Goal: Information Seeking & Learning: Learn about a topic

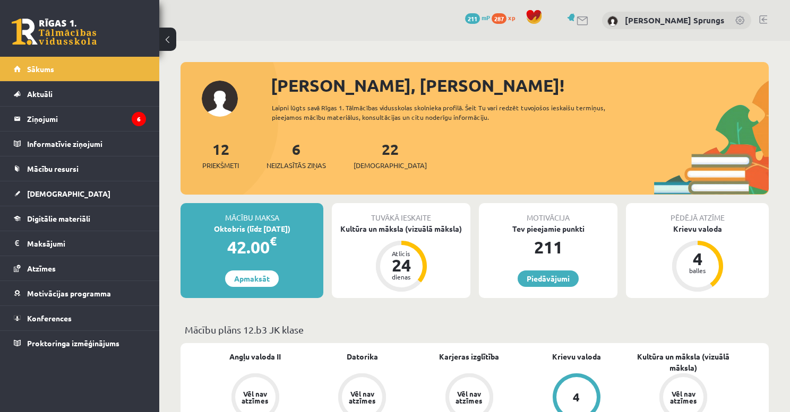
click at [767, 16] on div "0 Dāvanas 211 mP 287 xp [PERSON_NAME] Sprungs" at bounding box center [474, 20] width 631 height 41
click at [762, 19] on link at bounding box center [763, 19] width 8 height 8
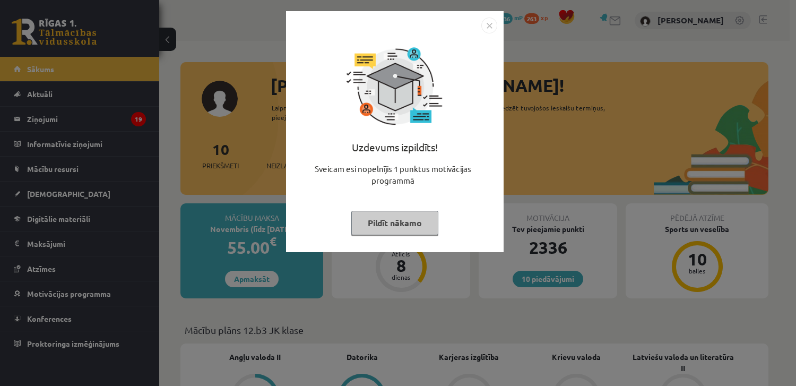
click at [487, 25] on img "Close" at bounding box center [489, 26] width 16 height 16
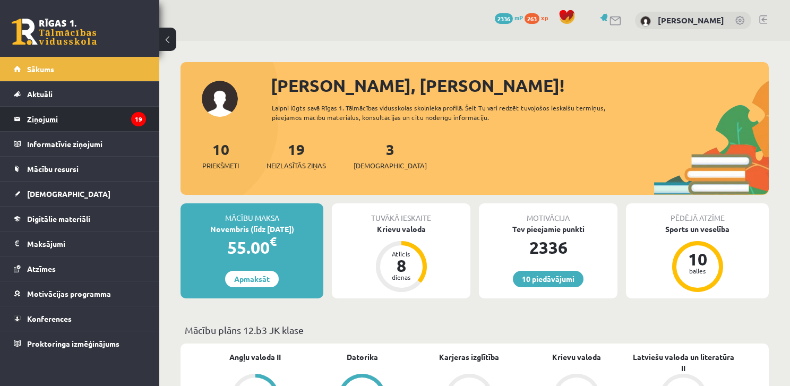
click at [79, 117] on legend "Ziņojumi 19" at bounding box center [86, 119] width 119 height 24
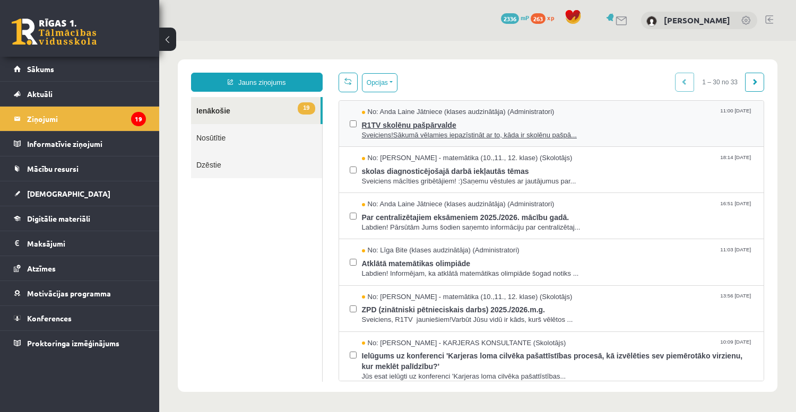
click at [460, 121] on span "R1TV skolēnu pašpārvalde" at bounding box center [558, 123] width 392 height 13
click at [369, 150] on div "No: Laima Tukāne - Grosa - matemātika (10.,11., 12. klase) (Skolotājs) 18:14 07…" at bounding box center [551, 170] width 425 height 46
click at [356, 158] on div "No: Laima Tukāne - Grosa - matemātika (10.,11., 12. klase) (Skolotājs) 18:14 07…" at bounding box center [552, 169] width 404 height 33
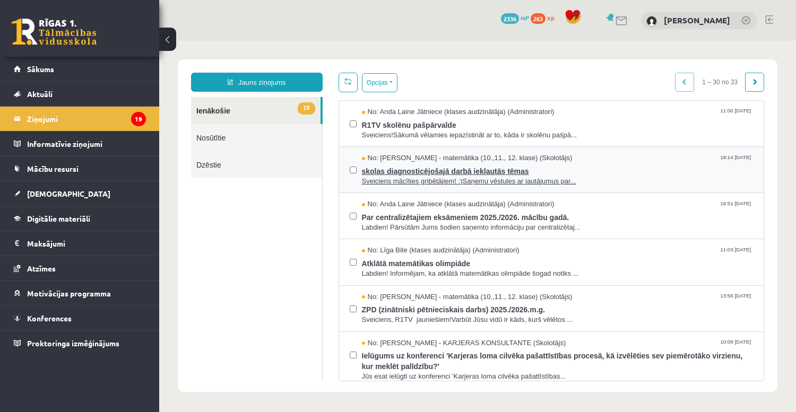
click at [375, 161] on span "No: Laima Tukāne - Grosa - matemātika (10.,11., 12. klase) (Skolotājs)" at bounding box center [467, 158] width 211 height 10
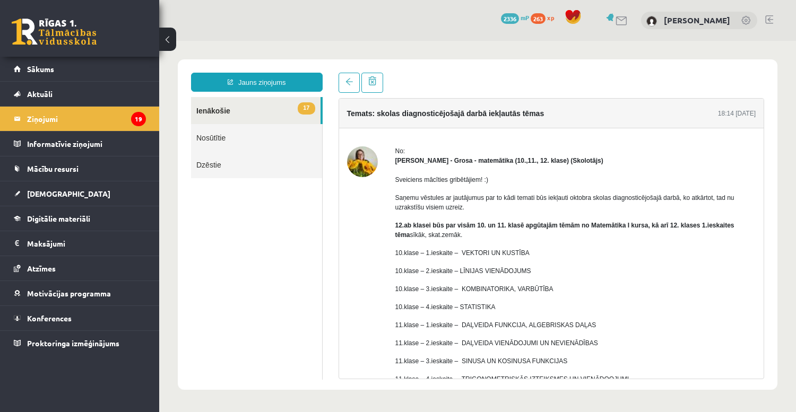
click at [264, 108] on link "17 Ienākošie" at bounding box center [256, 110] width 130 height 27
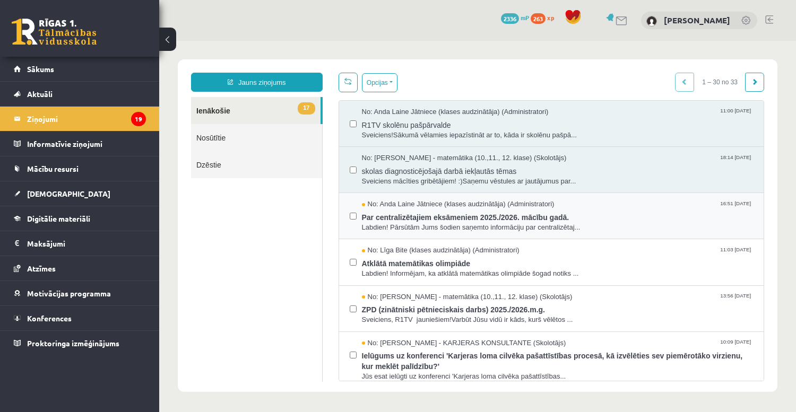
scroll to position [212, 0]
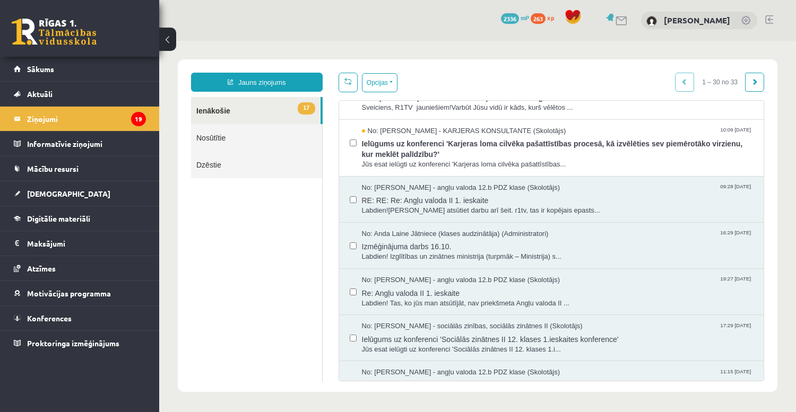
click at [231, 108] on link "17 Ienākošie" at bounding box center [256, 110] width 130 height 27
click at [217, 122] on link "17 Ienākošie" at bounding box center [256, 110] width 130 height 27
click at [213, 128] on link "Nosūtītie" at bounding box center [256, 137] width 131 height 27
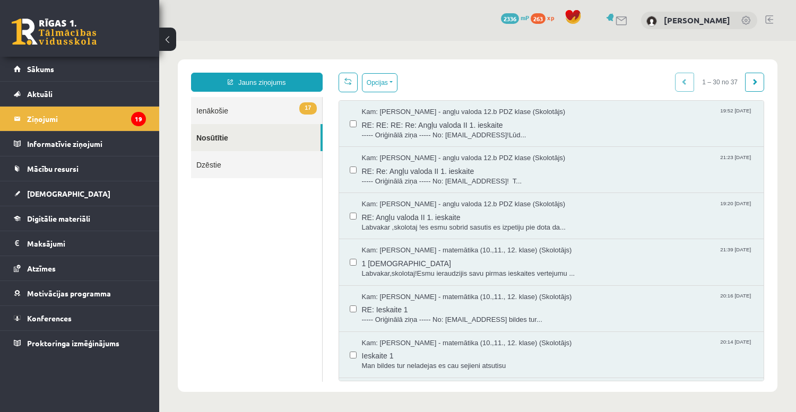
scroll to position [0, 0]
click at [226, 115] on link "17 Ienākošie" at bounding box center [256, 110] width 131 height 27
click at [238, 111] on link "17 Ienākošie" at bounding box center [256, 110] width 131 height 27
click at [250, 106] on link "17 Ienākošie" at bounding box center [256, 110] width 131 height 27
click at [215, 106] on link "17 Ienākošie" at bounding box center [256, 110] width 131 height 27
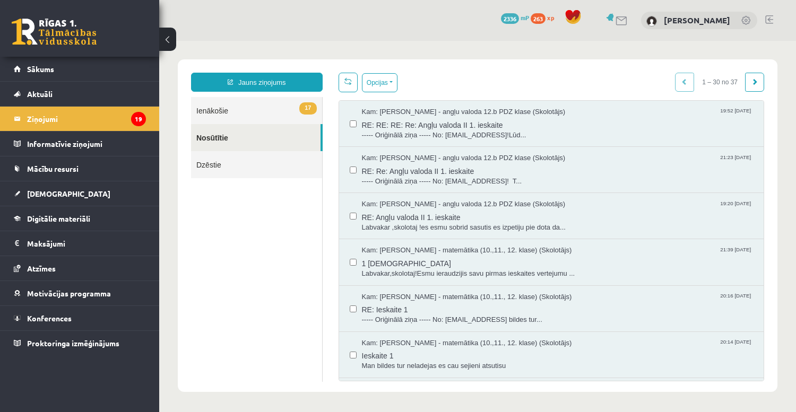
click at [214, 107] on link "17 Ienākošie" at bounding box center [256, 110] width 131 height 27
click at [216, 110] on link "17 Ienākošie" at bounding box center [256, 110] width 131 height 27
click at [217, 110] on link "17 Ienākošie" at bounding box center [256, 110] width 131 height 27
drag, startPoint x: 219, startPoint y: 110, endPoint x: 225, endPoint y: 108, distance: 6.1
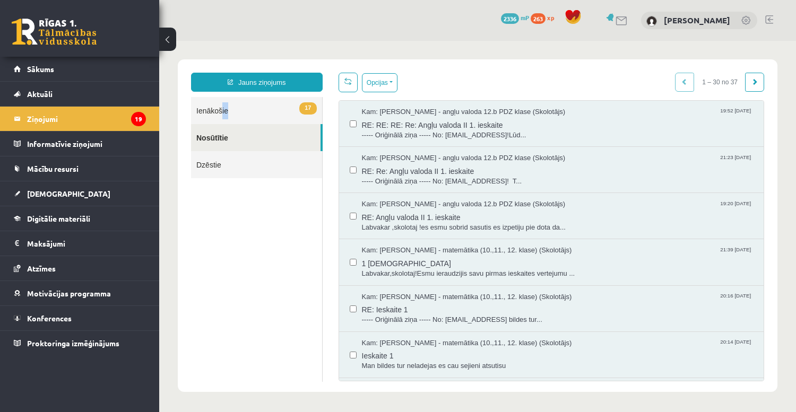
click at [227, 111] on link "17 Ienākošie" at bounding box center [256, 110] width 131 height 27
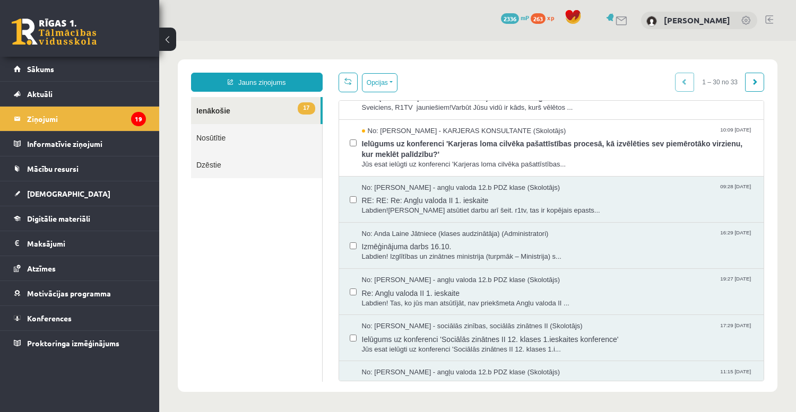
scroll to position [425, 0]
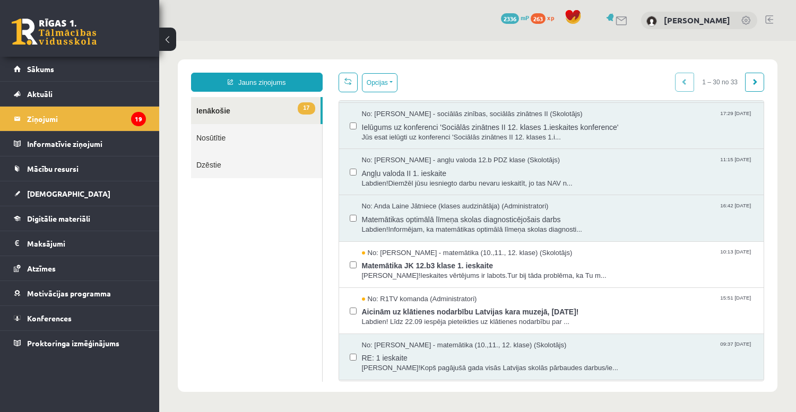
click at [291, 244] on ul "17 Ienākošie Nosūtītie Dzēstie" at bounding box center [257, 239] width 132 height 285
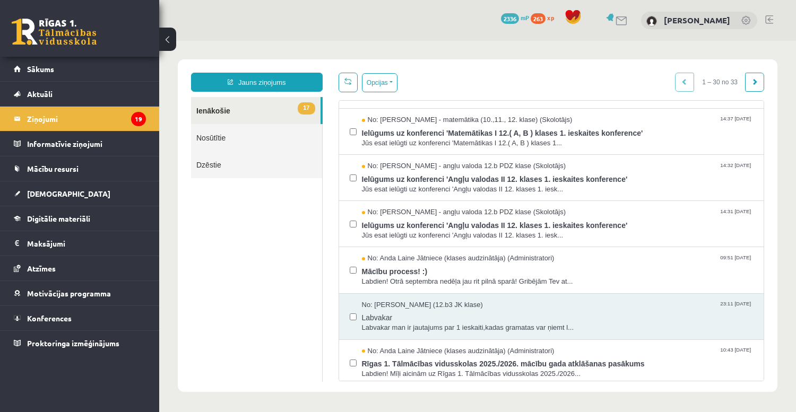
scroll to position [1114, 0]
click at [258, 137] on link "Nosūtītie" at bounding box center [256, 137] width 131 height 27
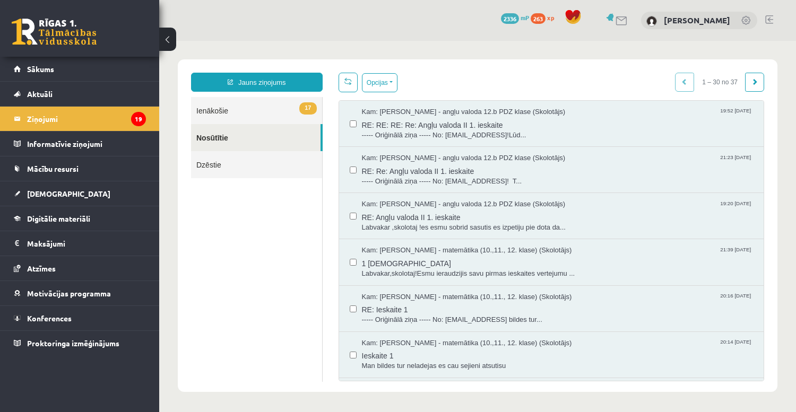
scroll to position [0, 0]
click at [288, 109] on link "17 Ienākošie" at bounding box center [256, 110] width 131 height 27
click at [260, 109] on link "17 Ienākošie" at bounding box center [256, 110] width 131 height 27
click at [225, 107] on link "17 Ienākošie" at bounding box center [256, 110] width 131 height 27
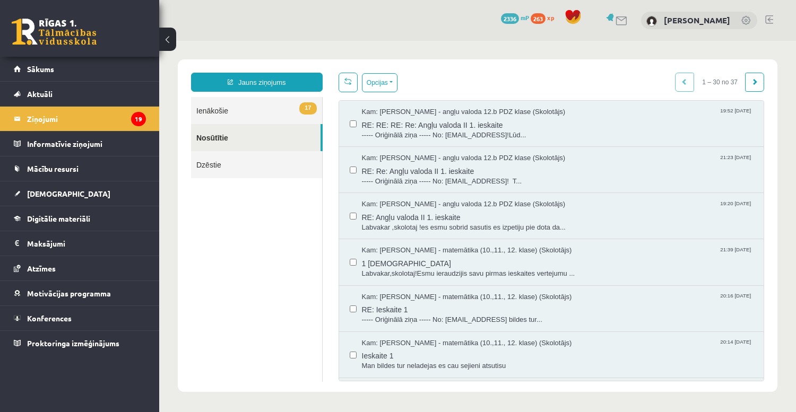
click at [225, 107] on link "17 Ienākošie" at bounding box center [256, 110] width 131 height 27
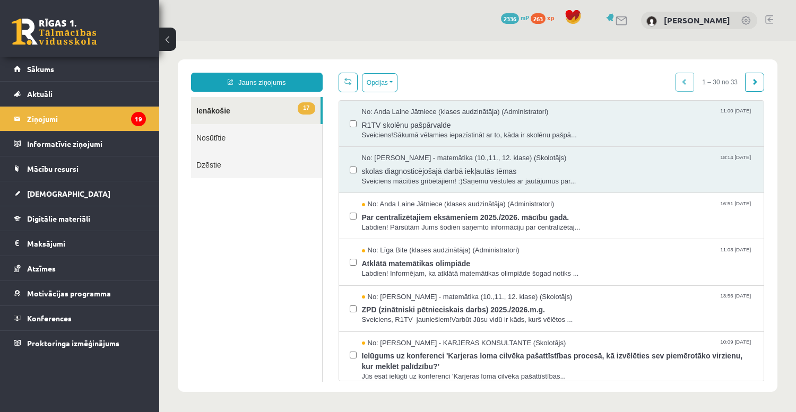
click at [616, 74] on div "Opcijas Atzīmēt visus ziņojumus Atcelt izvēlētos Atzīmēt visus kā lasītus Atzīm…" at bounding box center [552, 83] width 426 height 20
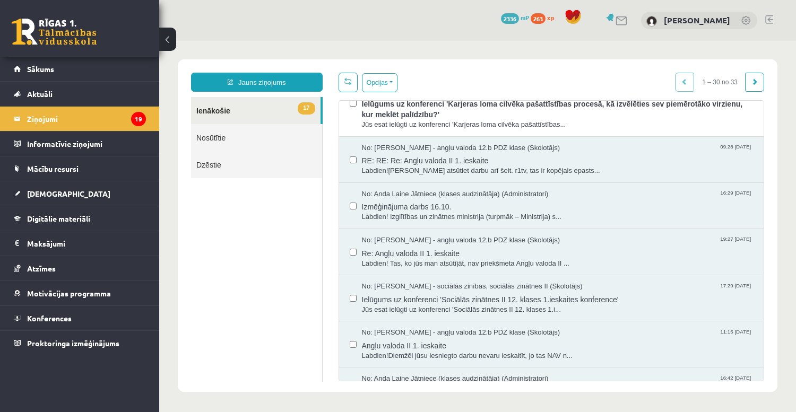
scroll to position [254, 0]
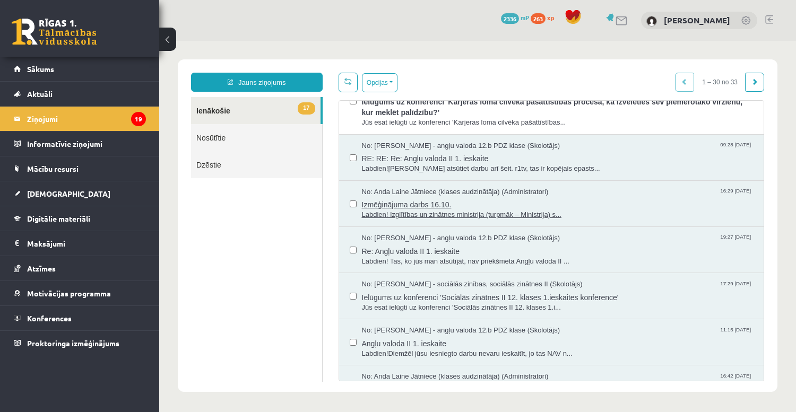
click at [486, 197] on span "Izmēģinājuma darbs 16.10." at bounding box center [558, 203] width 392 height 13
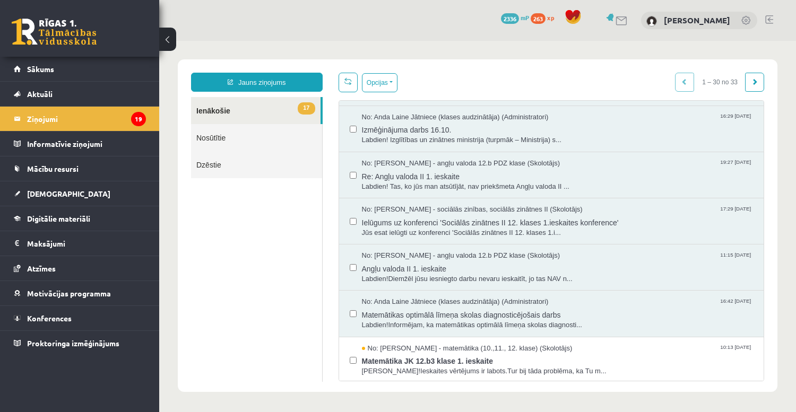
scroll to position [331, 0]
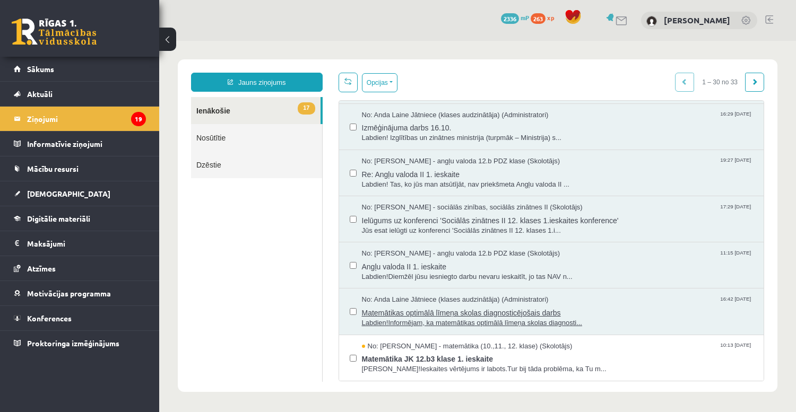
click at [586, 305] on span "Matemātikas optimālā līmeņa skolas diagnosticējošais darbs" at bounding box center [558, 311] width 392 height 13
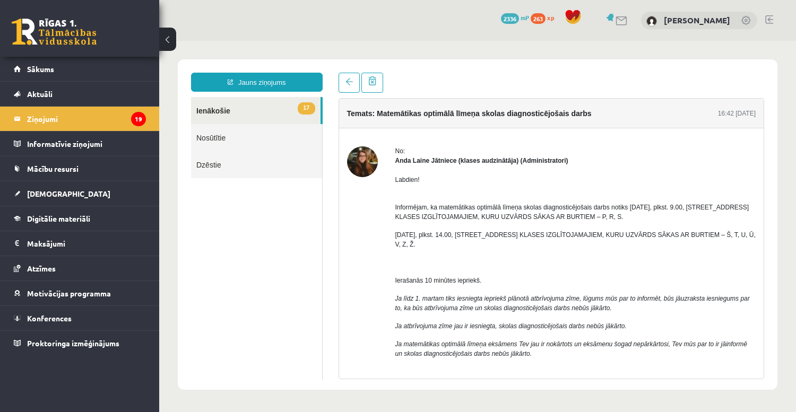
scroll to position [0, 0]
drag, startPoint x: 592, startPoint y: 249, endPoint x: 597, endPoint y: 245, distance: 5.6
click at [614, 217] on span "Informējam, ka matemātikas optimālā līmeņa skolas diagnosticējošais darbs notik…" at bounding box center [572, 212] width 354 height 17
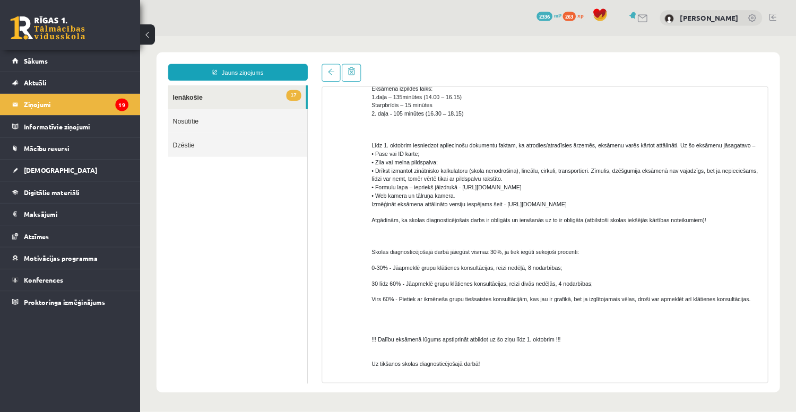
scroll to position [438, 0]
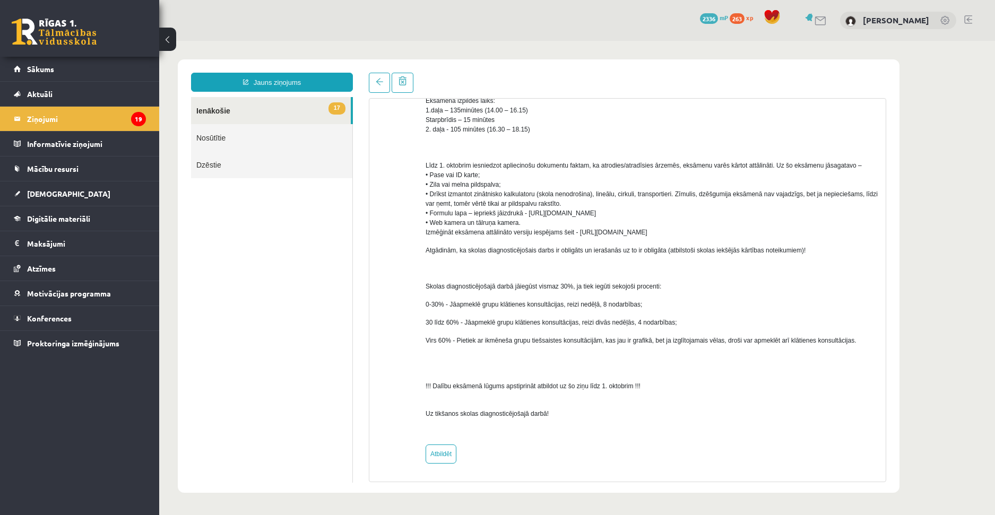
drag, startPoint x: 918, startPoint y: 123, endPoint x: 913, endPoint y: 122, distance: 5.4
click at [796, 122] on body "Jauns ziņojums 17 Ienākošie Nosūtītie Dzēstie ** ********* ********* ******* Te…" at bounding box center [577, 276] width 836 height 471
click at [796, 104] on p "Eksāmena izpildes laiks: 1.daļa – 135minūtes (14.00 – 16.15) Starpbrīdis – 15 m…" at bounding box center [652, 115] width 452 height 38
click at [796, 98] on div "Temats: Matemātikas optimālā līmeņa skolas diagnosticējošais darbs 16:42 19/09/…" at bounding box center [628, 290] width 518 height 384
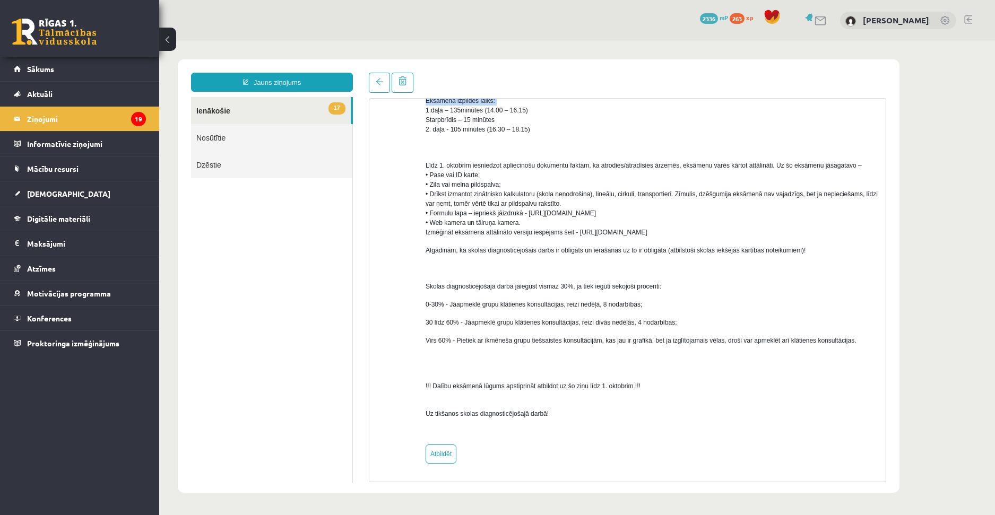
click at [796, 98] on div "Temats: Matemātikas optimālā līmeņa skolas diagnosticējošais darbs 16:42 19/09/…" at bounding box center [628, 290] width 518 height 384
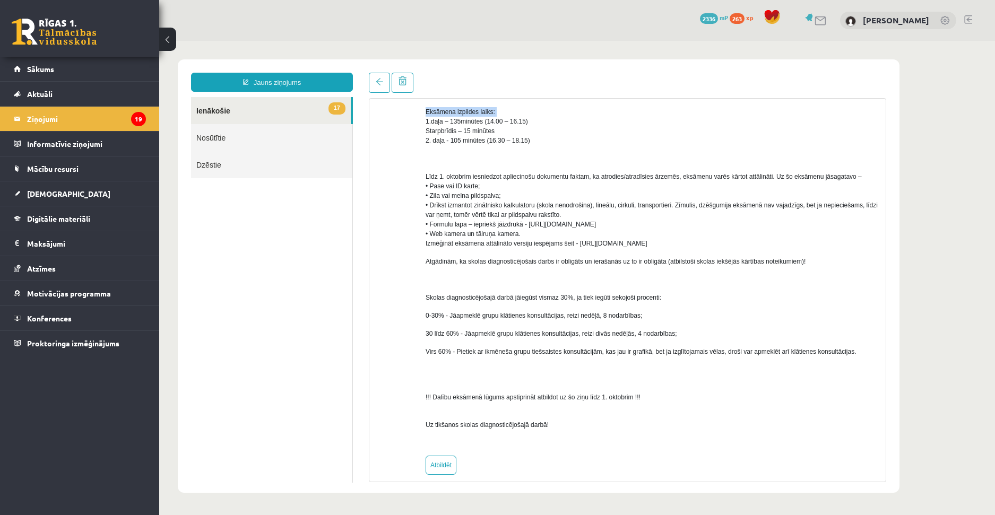
click at [796, 99] on div "Labdien! Informējam, ka matemātikas optimālā līmeņa skolas diagnosticējošais da…" at bounding box center [652, 93] width 452 height 709
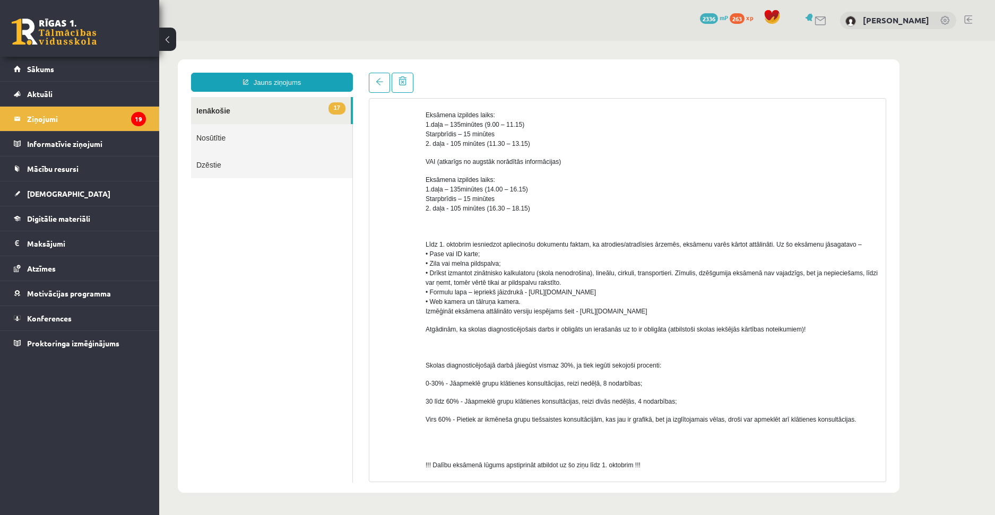
scroll to position [351, 0]
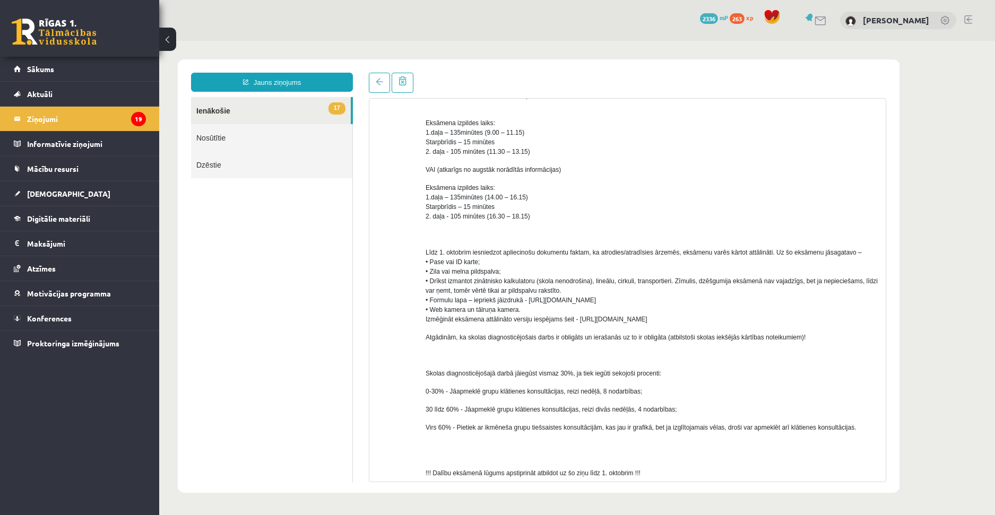
click at [297, 114] on link "17 Ienākošie" at bounding box center [271, 110] width 160 height 27
click at [261, 119] on link "17 Ienākošie" at bounding box center [271, 110] width 160 height 27
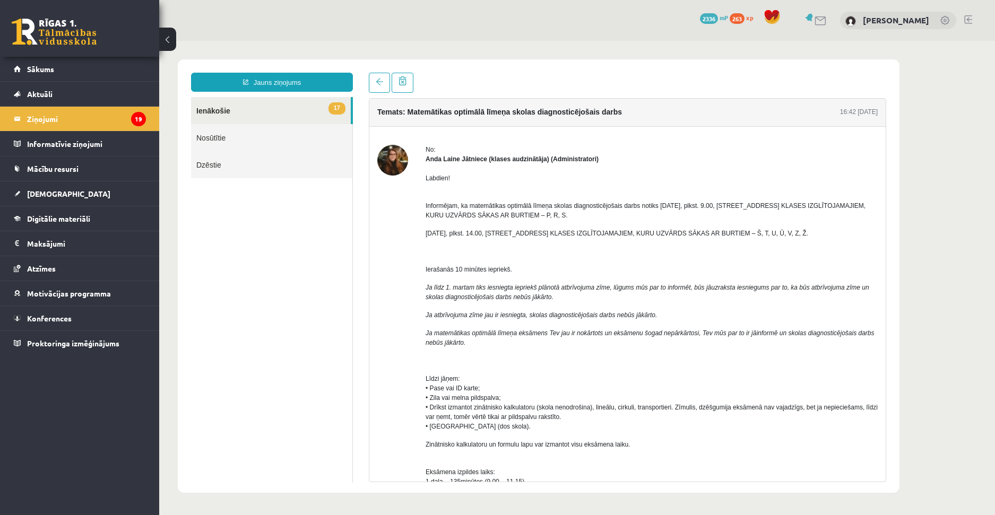
scroll to position [0, 0]
click at [438, 266] on div "Labdien! Informējam, ka matemātikas optimālā līmeņa skolas diagnosticējošais da…" at bounding box center [652, 520] width 452 height 709
